Goal: Check status: Check status

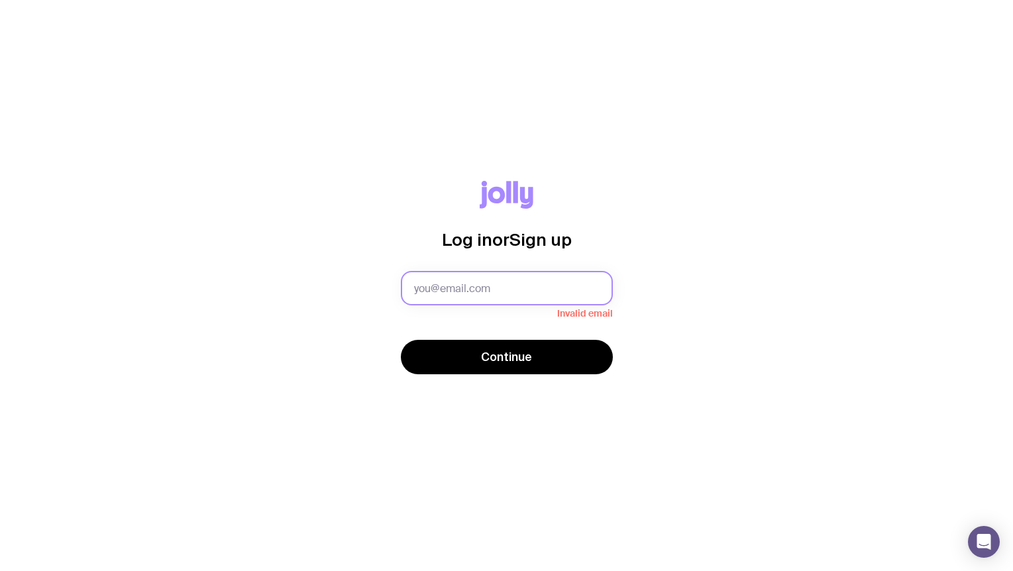
type input "[PERSON_NAME][EMAIL_ADDRESS][DOMAIN_NAME]"
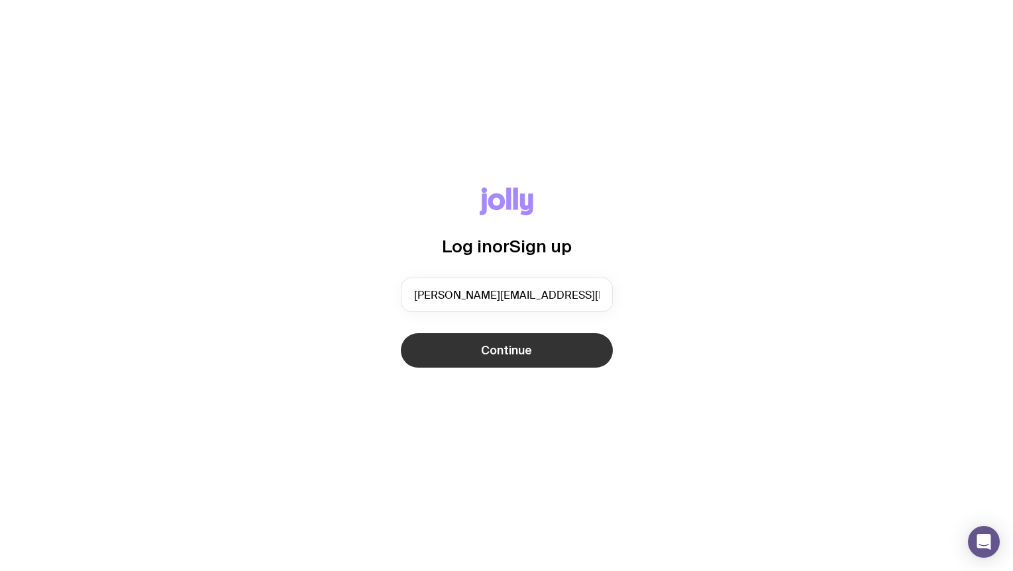
click at [551, 345] on button "Continue" at bounding box center [507, 350] width 212 height 34
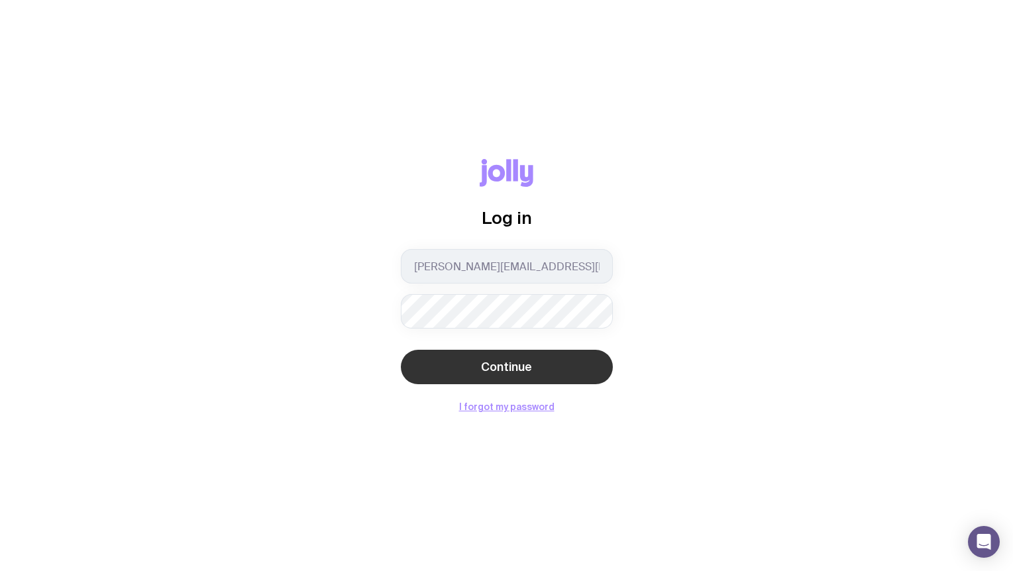
click at [528, 360] on span "Continue" at bounding box center [506, 367] width 51 height 16
